Goal: Communication & Community: Answer question/provide support

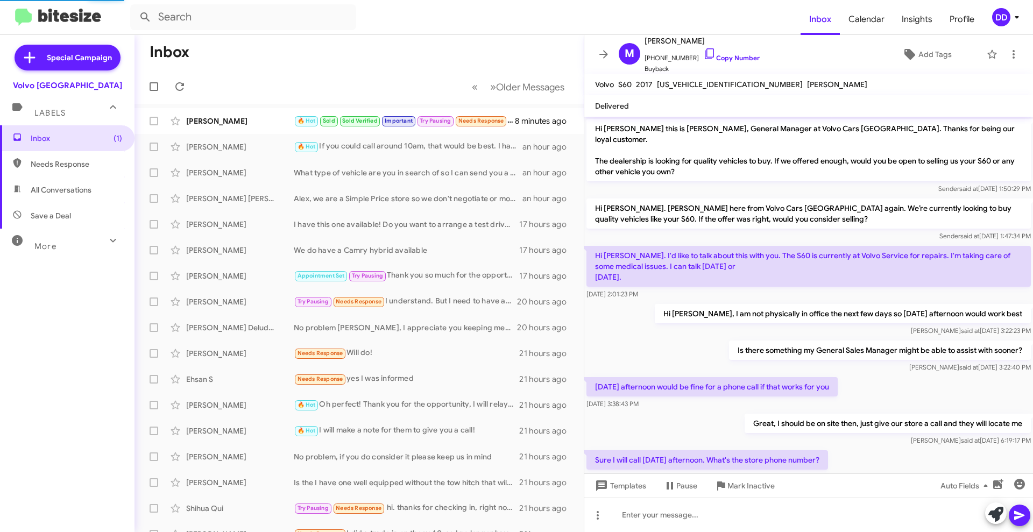
scroll to position [101, 0]
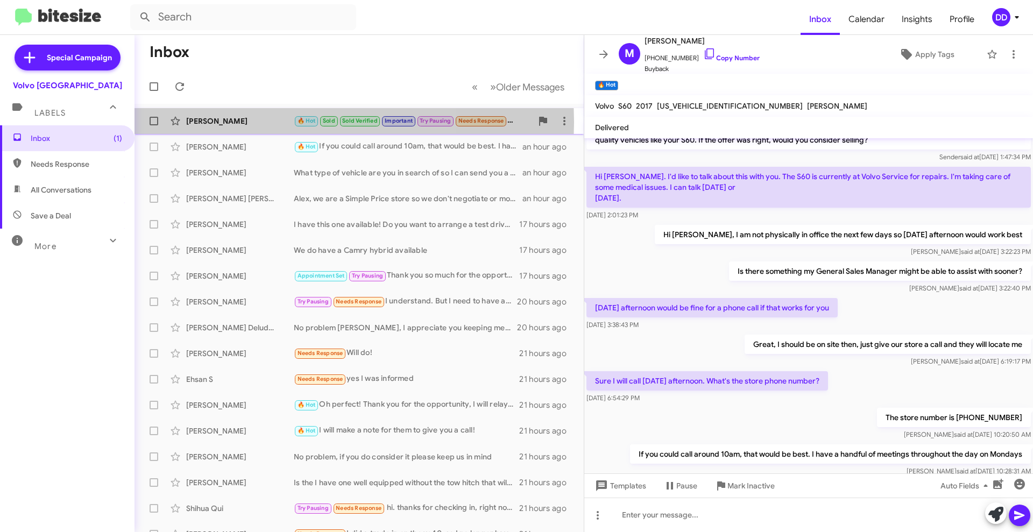
click at [241, 122] on div "[PERSON_NAME]" at bounding box center [240, 121] width 108 height 11
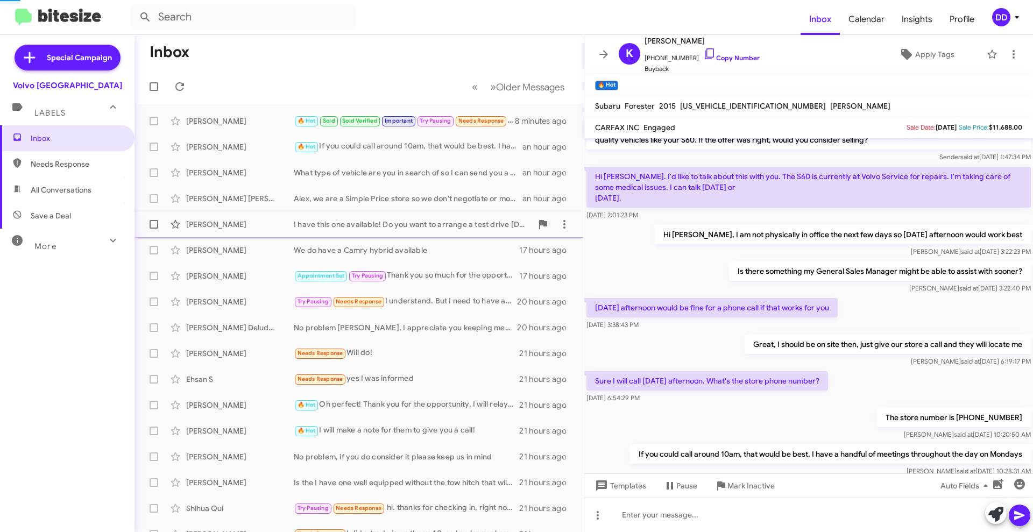
scroll to position [676, 0]
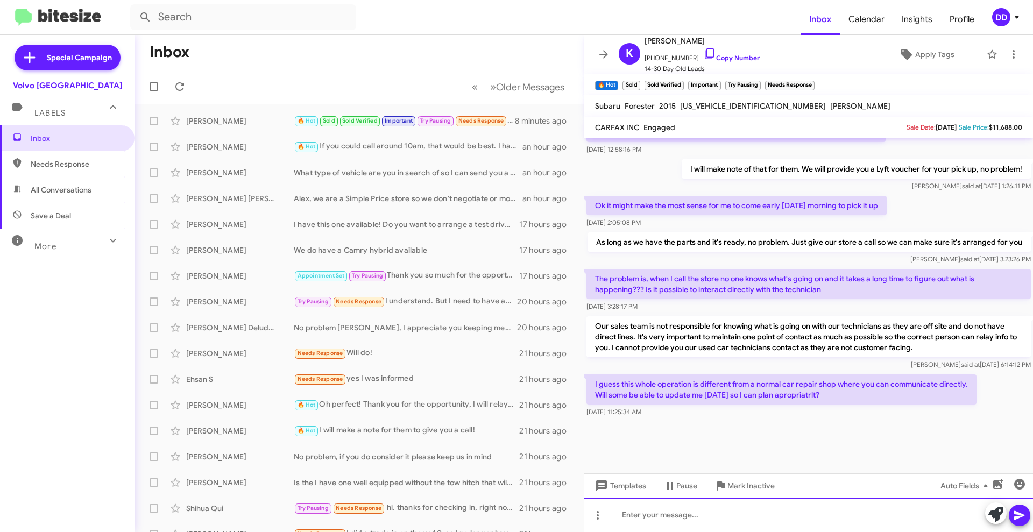
click at [782, 513] on div at bounding box center [808, 514] width 449 height 34
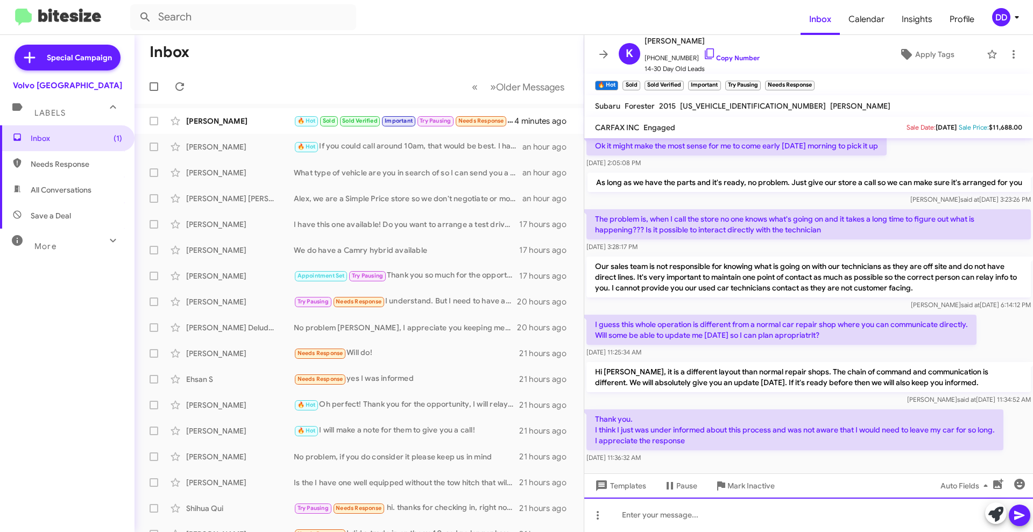
scroll to position [633, 0]
